Goal: Navigation & Orientation: Go to known website

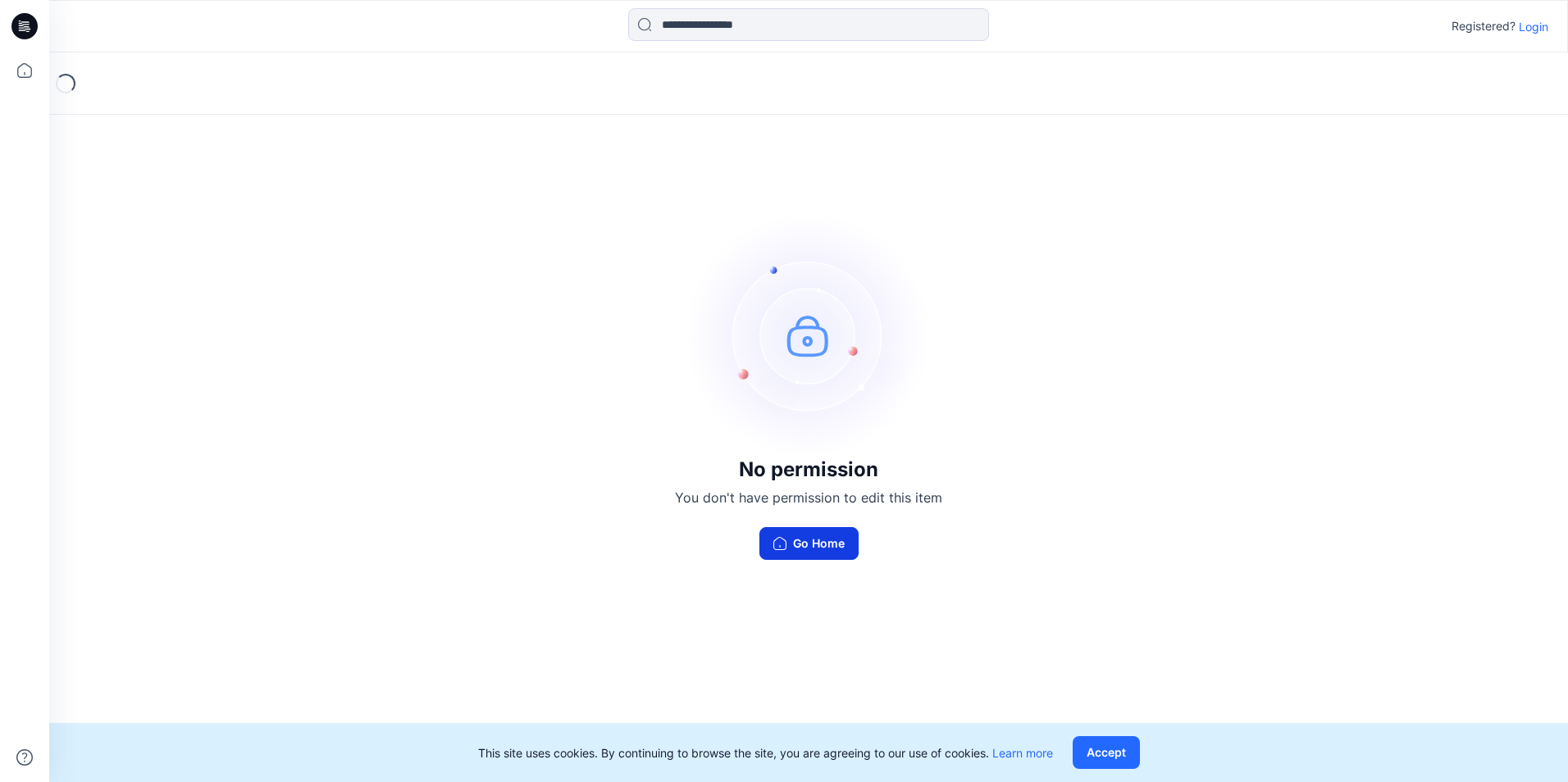
click at [814, 546] on button "Go Home" at bounding box center [808, 543] width 99 height 32
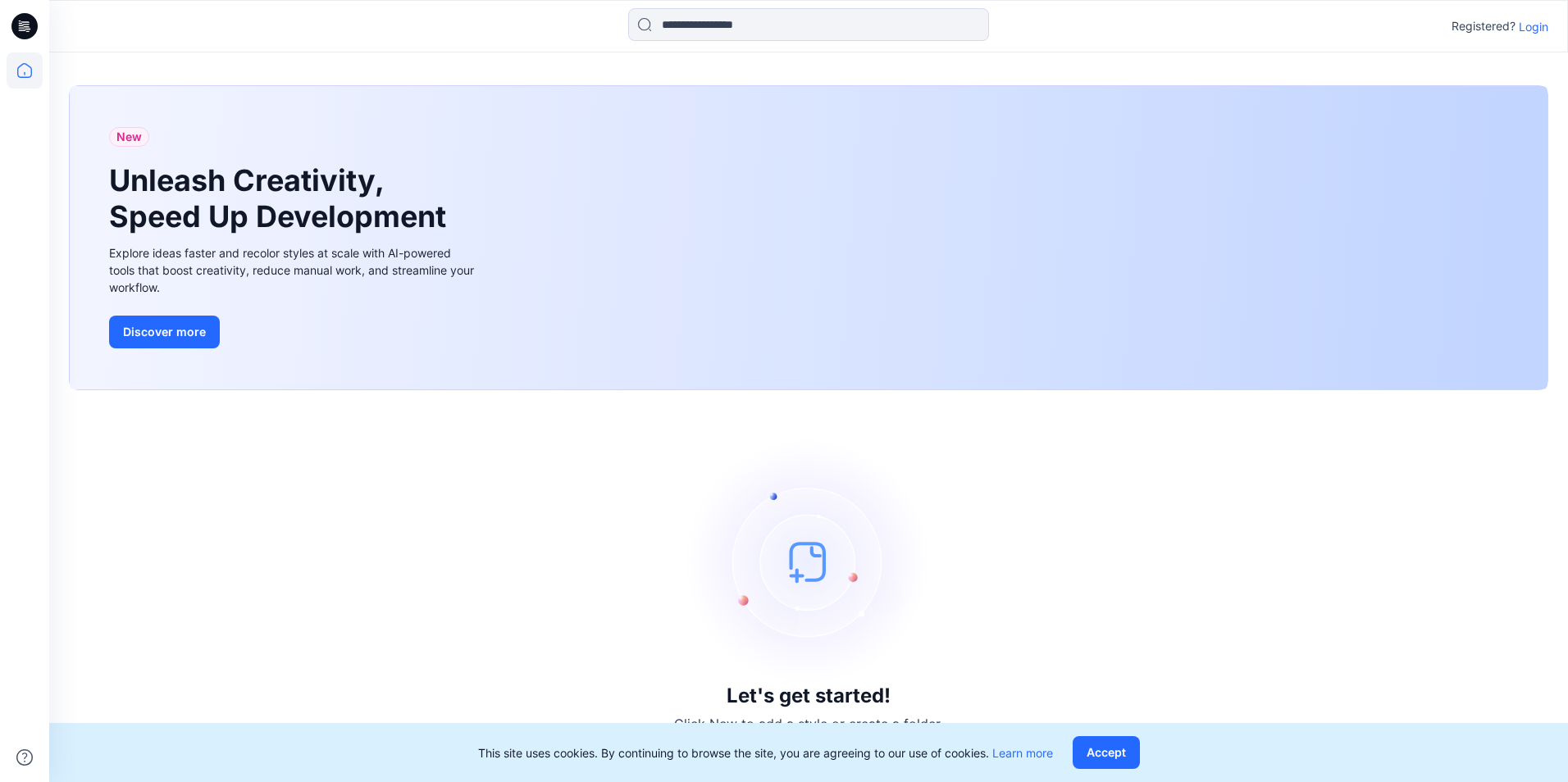
click at [825, 585] on img at bounding box center [809, 561] width 246 height 246
click at [1115, 769] on div "This site uses cookies. By continuing to browse the site, you are agreeing to o…" at bounding box center [808, 752] width 1519 height 59
click at [1095, 744] on button "Accept" at bounding box center [1106, 752] width 67 height 32
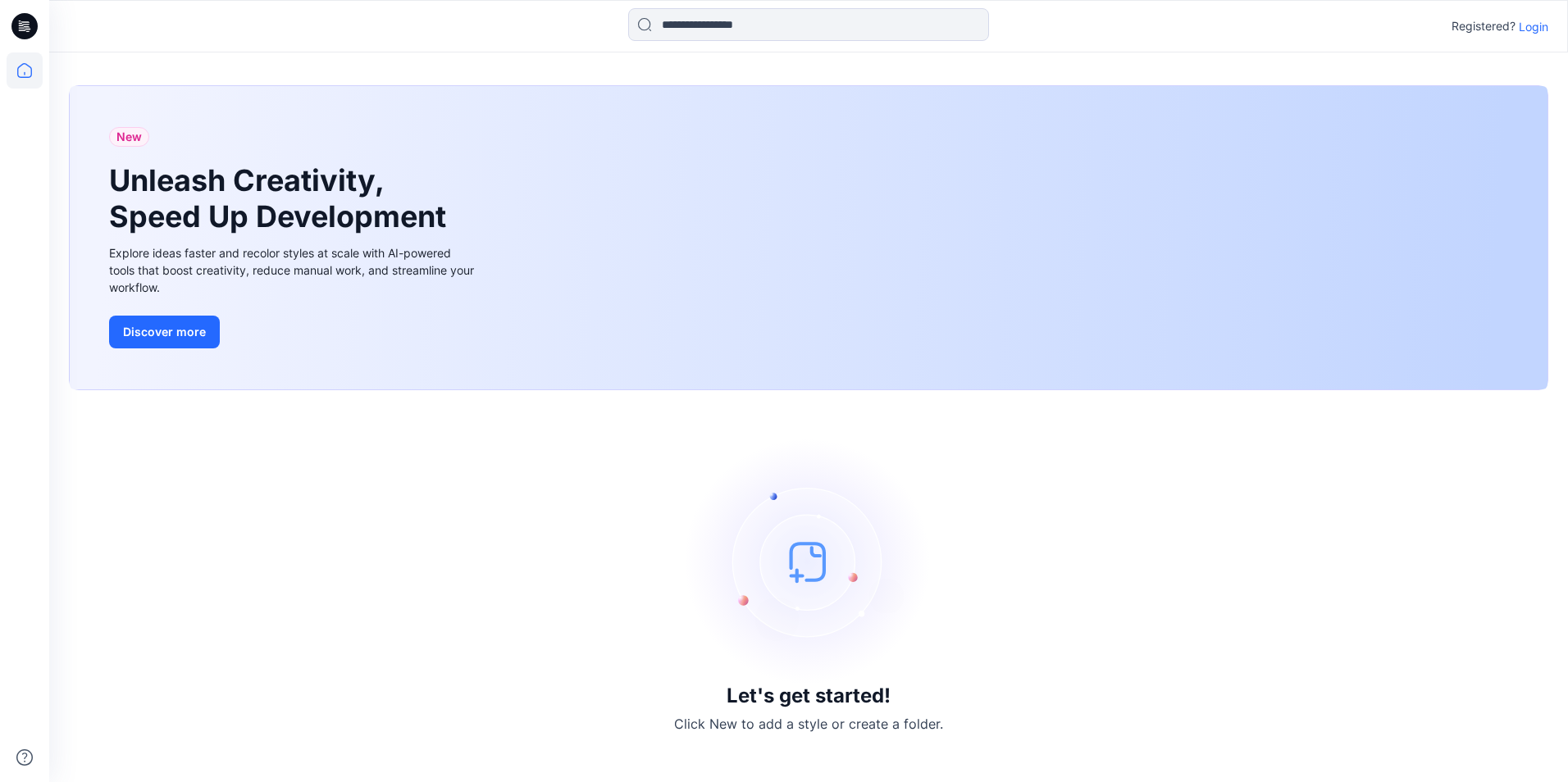
click at [808, 546] on img at bounding box center [809, 561] width 246 height 246
